Goal: Task Accomplishment & Management: Complete application form

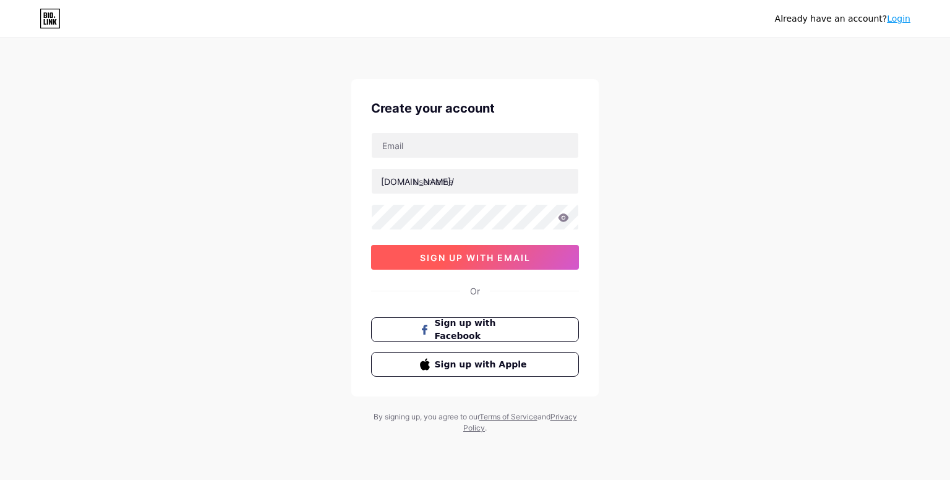
click at [556, 255] on button "sign up with email" at bounding box center [475, 257] width 208 height 25
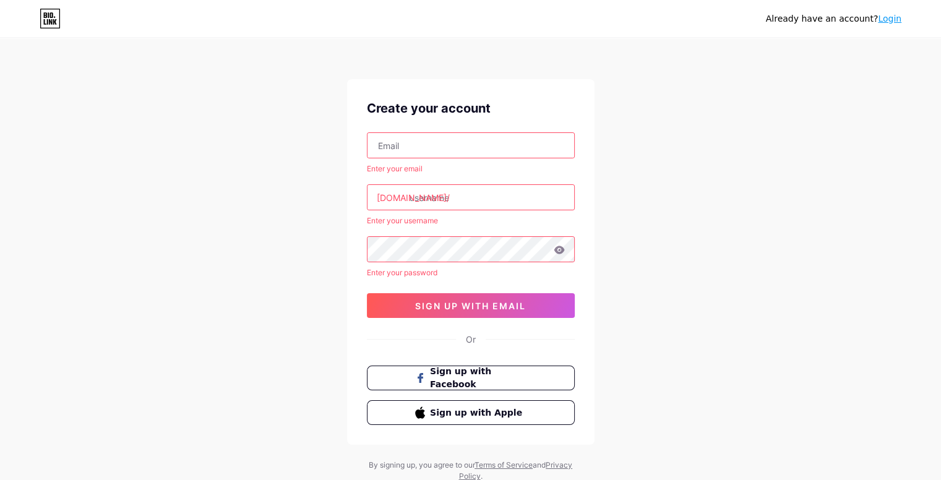
click at [419, 156] on input "text" at bounding box center [470, 145] width 207 height 25
type input "wish.dhanush@gmail.com"
click at [427, 198] on input "text" at bounding box center [470, 197] width 207 height 25
